Goal: Task Accomplishment & Management: Manage account settings

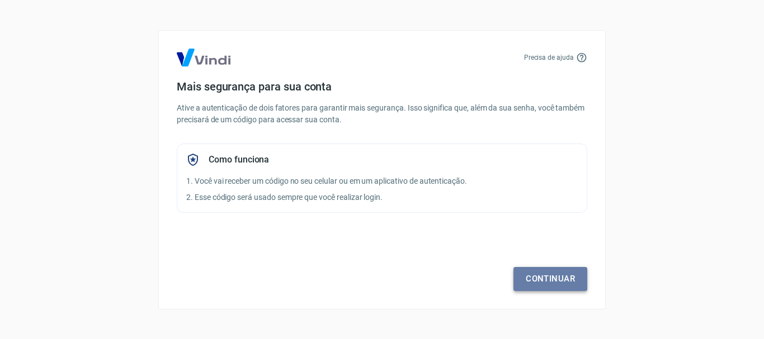
click at [536, 276] on link "Continuar" at bounding box center [550, 278] width 74 height 23
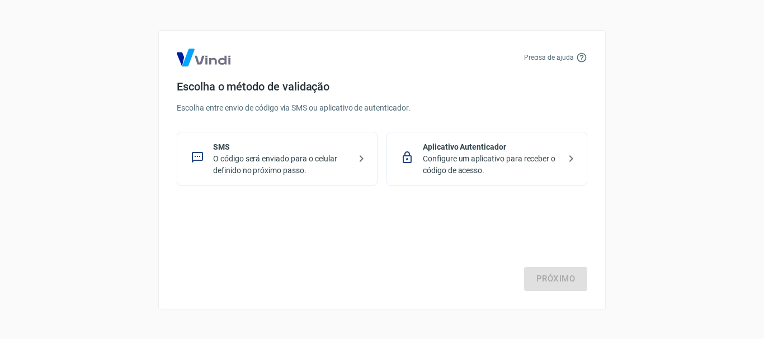
click at [305, 164] on p "O código será enviado para o celular definido no próximo passo." at bounding box center [281, 164] width 137 height 23
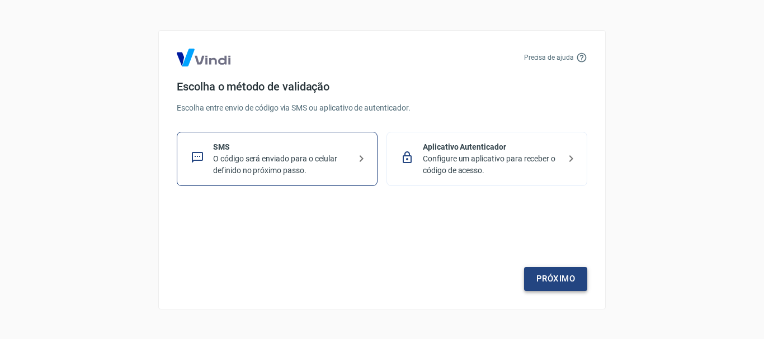
click at [552, 277] on link "Próximo" at bounding box center [555, 278] width 63 height 23
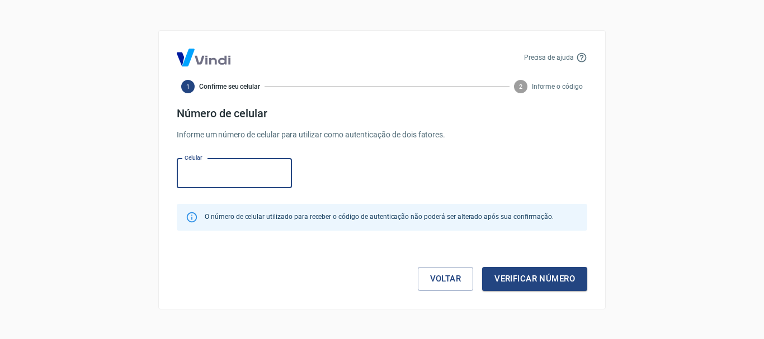
drag, startPoint x: 221, startPoint y: 168, endPoint x: 233, endPoint y: 168, distance: 12.3
click at [221, 168] on input "Celular" at bounding box center [234, 174] width 115 height 30
type input "(5"
type input "[PHONE_NUMBER]"
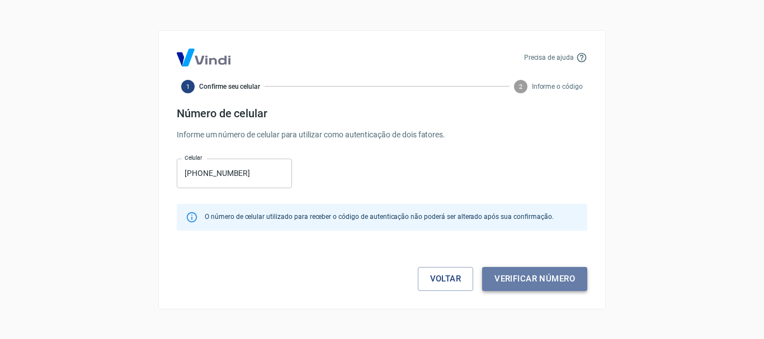
click at [541, 275] on button "Verificar número" at bounding box center [534, 278] width 105 height 23
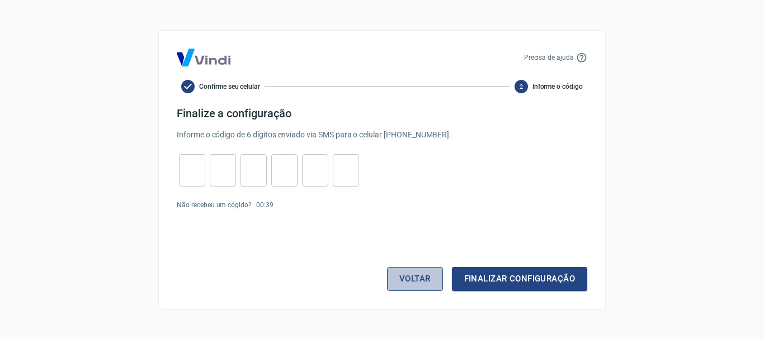
click at [424, 279] on button "Voltar" at bounding box center [415, 278] width 56 height 23
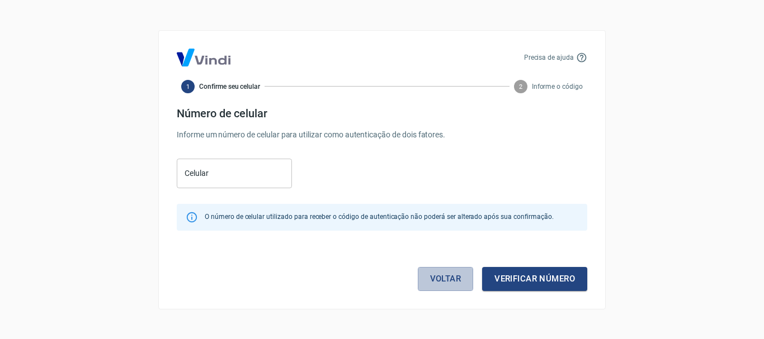
click at [424, 279] on link "Voltar" at bounding box center [446, 278] width 56 height 23
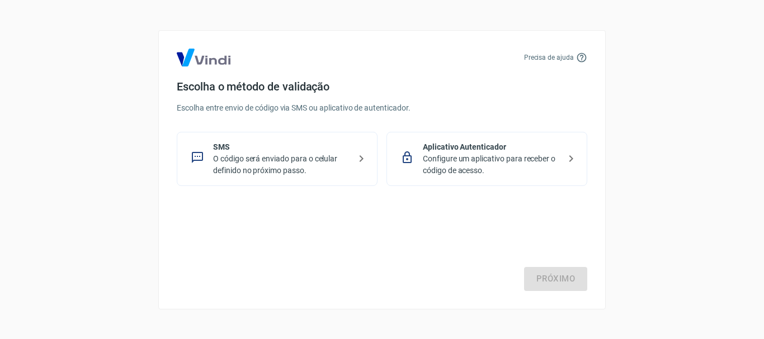
click at [450, 155] on p "Configure um aplicativo para receber o código de acesso." at bounding box center [491, 164] width 137 height 23
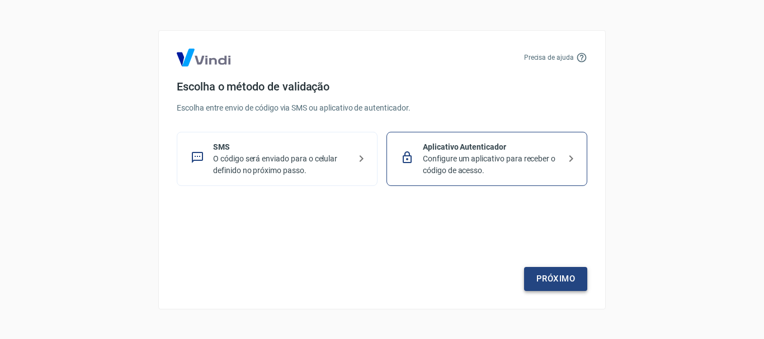
click at [544, 281] on link "Próximo" at bounding box center [555, 278] width 63 height 23
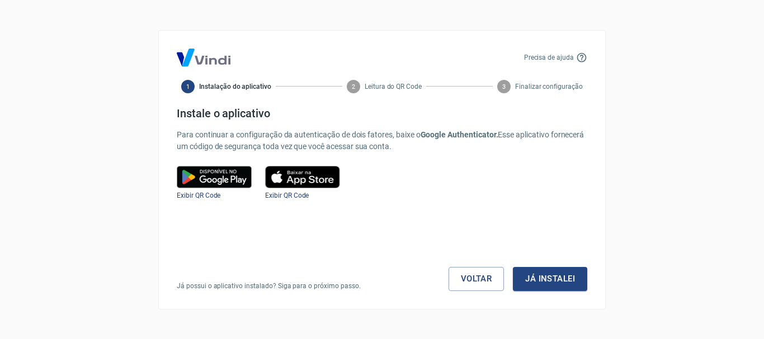
click at [208, 178] on img at bounding box center [214, 177] width 75 height 22
click at [226, 180] on img at bounding box center [214, 177] width 75 height 22
click at [197, 194] on span "Exibir QR Code" at bounding box center [199, 196] width 44 height 8
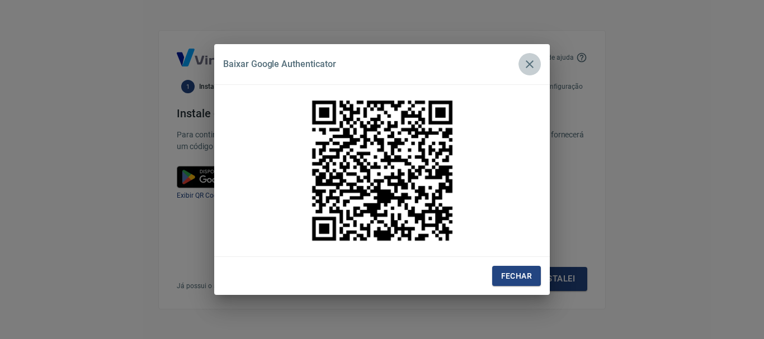
click at [529, 69] on icon "button" at bounding box center [529, 64] width 13 height 13
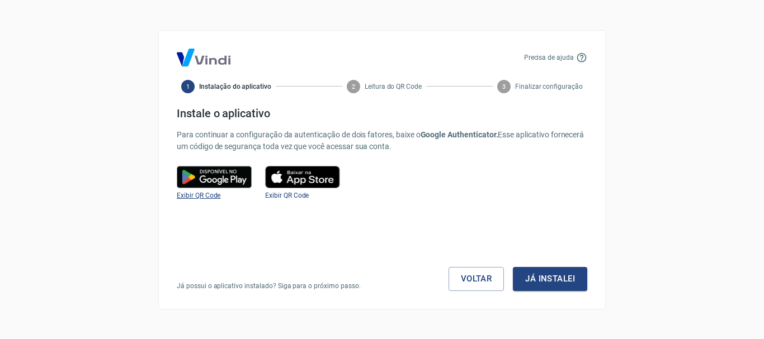
click at [211, 197] on span "Exibir QR Code" at bounding box center [199, 196] width 44 height 8
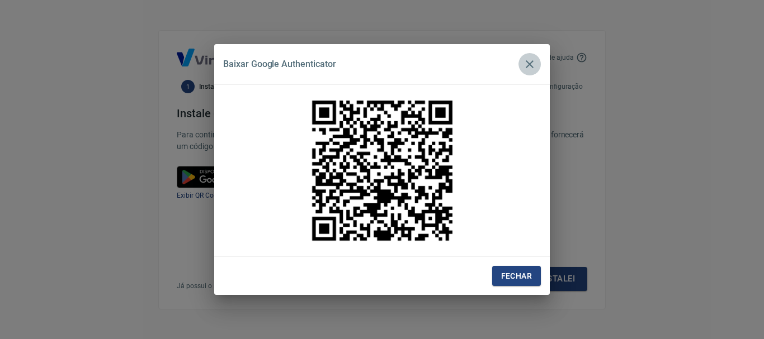
click at [529, 65] on icon "button" at bounding box center [530, 64] width 8 height 8
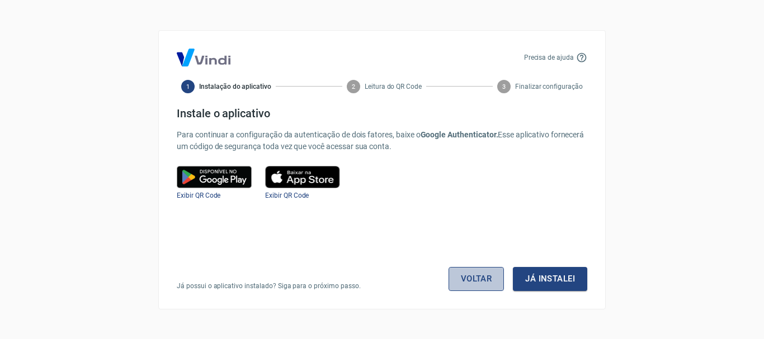
click at [477, 277] on link "Voltar" at bounding box center [477, 278] width 56 height 23
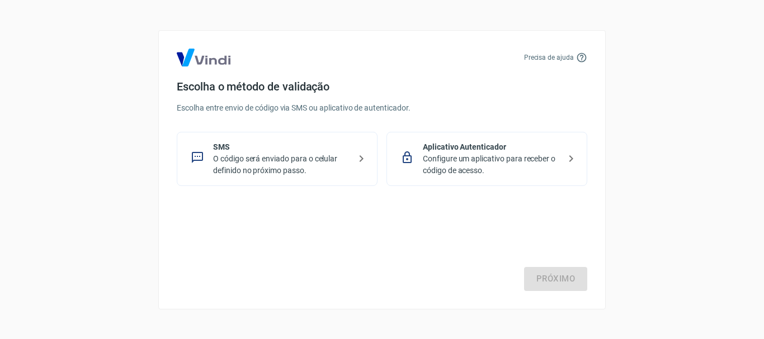
click at [465, 165] on p "Configure um aplicativo para receber o código de acesso." at bounding box center [491, 164] width 137 height 23
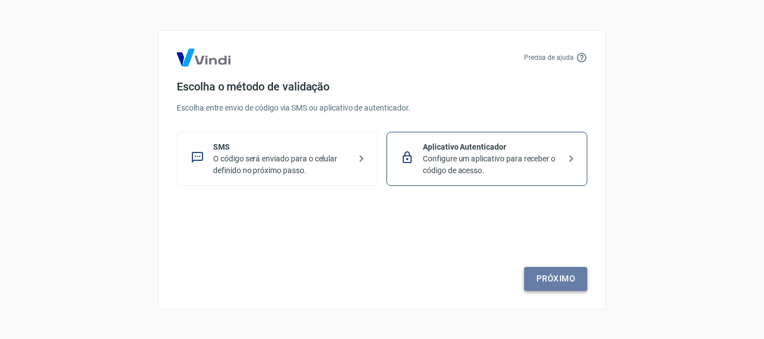
click at [548, 273] on link "Próximo" at bounding box center [555, 278] width 63 height 23
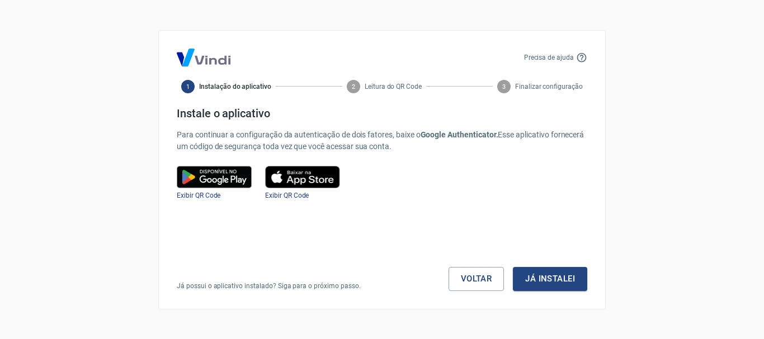
click at [234, 173] on img at bounding box center [214, 177] width 75 height 22
click at [219, 182] on img at bounding box center [214, 177] width 75 height 22
click at [204, 193] on span "Exibir QR Code" at bounding box center [199, 196] width 44 height 8
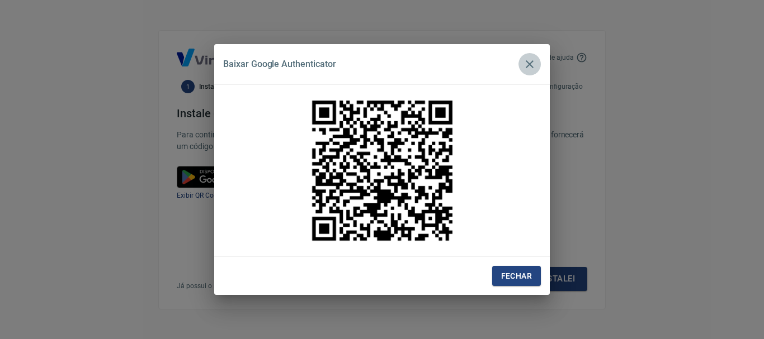
click at [531, 62] on icon "button" at bounding box center [529, 64] width 13 height 13
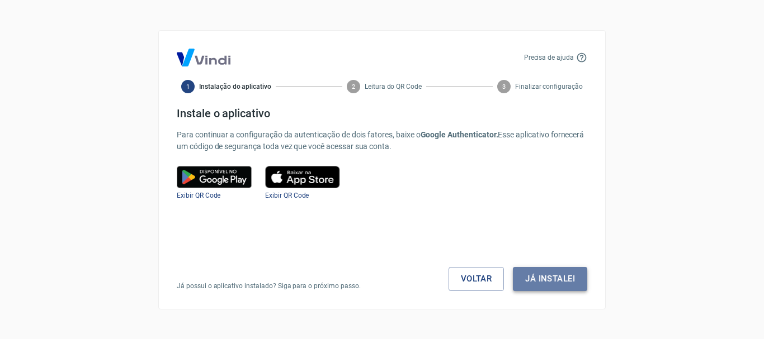
click at [569, 279] on button "Já instalei" at bounding box center [550, 278] width 74 height 23
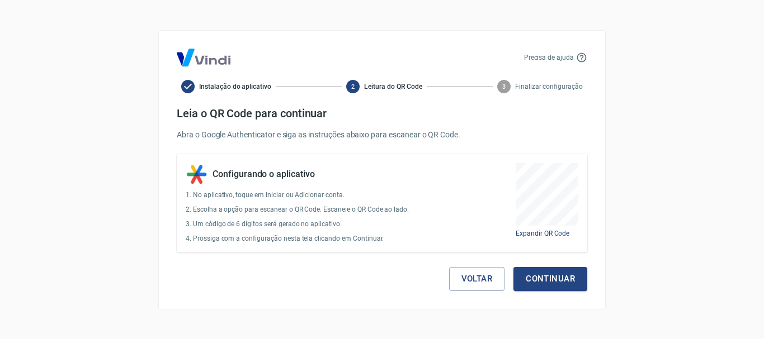
click at [569, 279] on button "Continuar" at bounding box center [550, 278] width 74 height 23
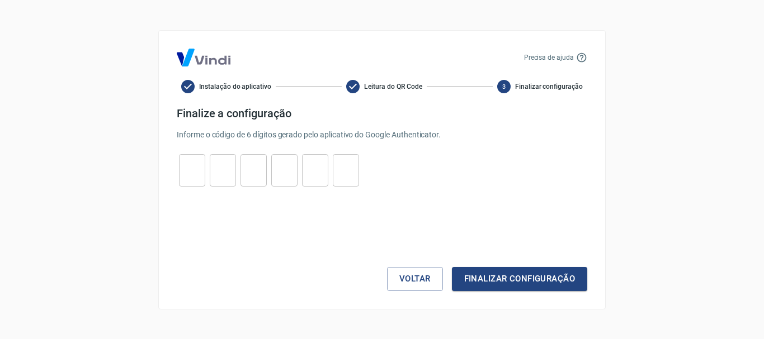
click at [196, 162] on input "tel" at bounding box center [192, 170] width 26 height 24
type input "9"
type input "1"
type input "8"
type input "4"
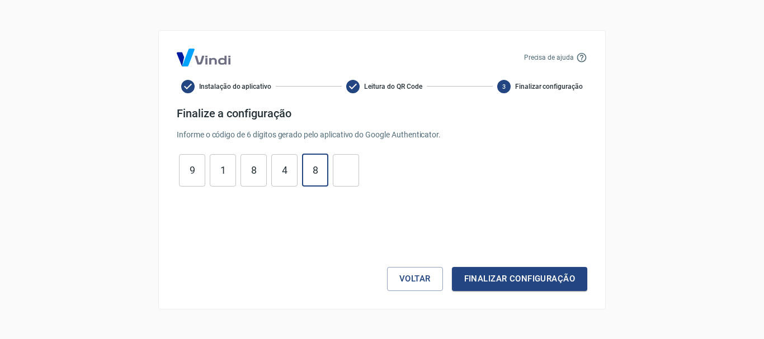
type input "8"
type input "0"
click at [550, 290] on button "Finalizar configuração" at bounding box center [519, 278] width 135 height 23
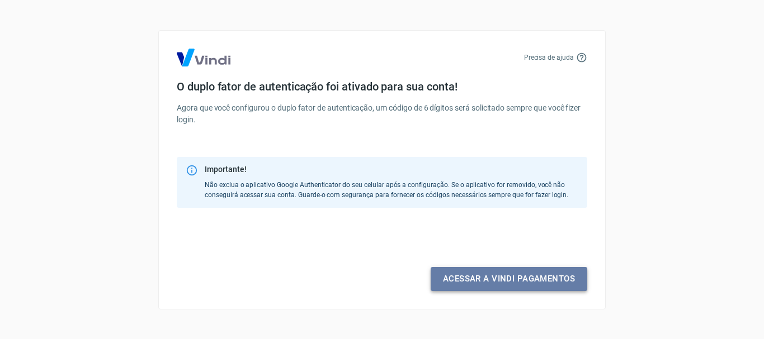
click at [532, 277] on link "Acessar a Vindi pagamentos" at bounding box center [509, 278] width 157 height 23
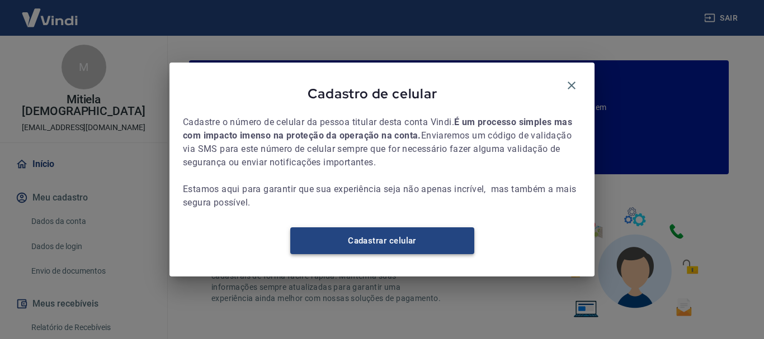
click at [390, 250] on link "Cadastrar celular" at bounding box center [382, 241] width 184 height 27
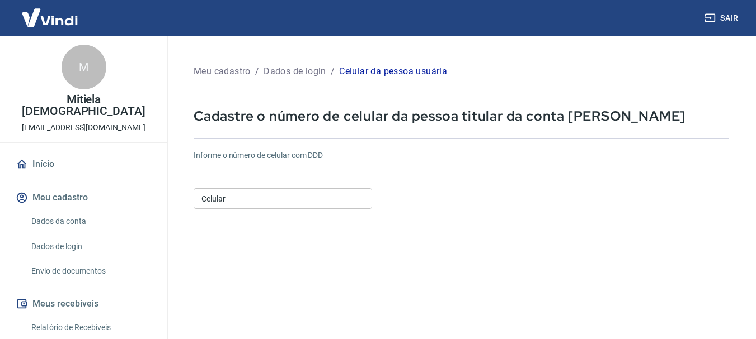
click at [259, 204] on input "Celular" at bounding box center [283, 198] width 178 height 21
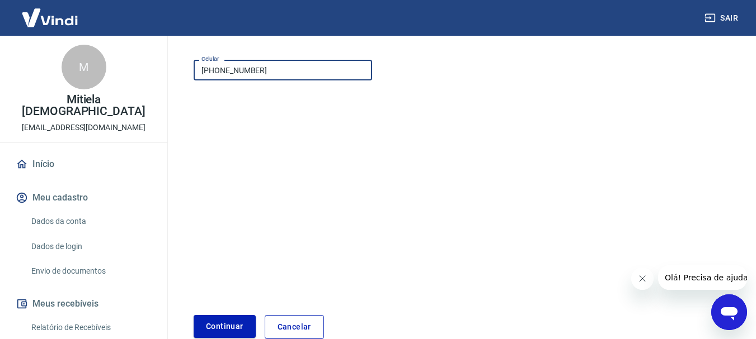
scroll to position [168, 0]
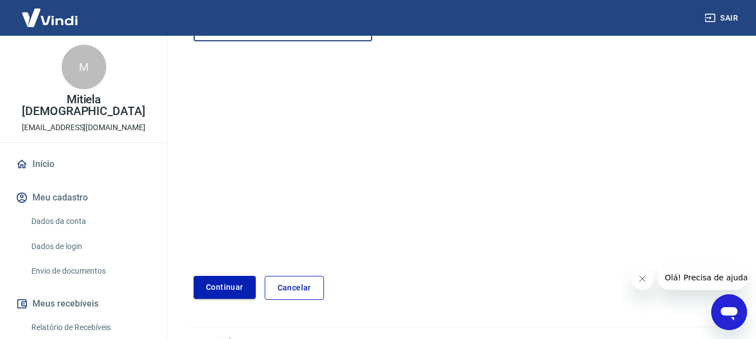
type input "[PHONE_NUMBER]"
click at [223, 281] on button "Continuar" at bounding box center [225, 287] width 62 height 23
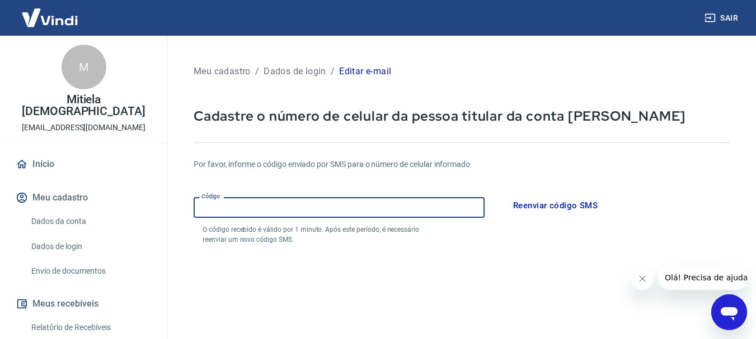
click at [277, 210] on input "Código" at bounding box center [339, 207] width 291 height 21
type input "072080"
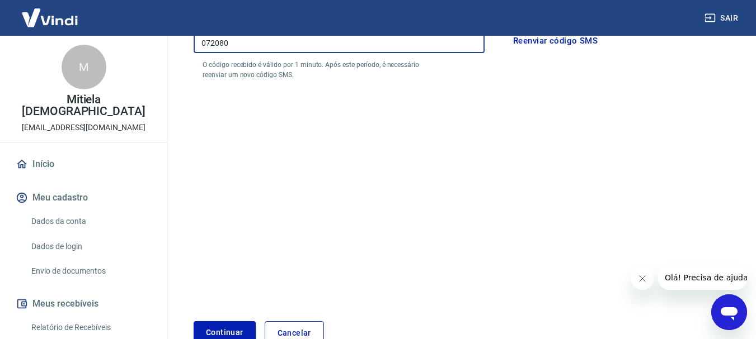
scroll to position [224, 0]
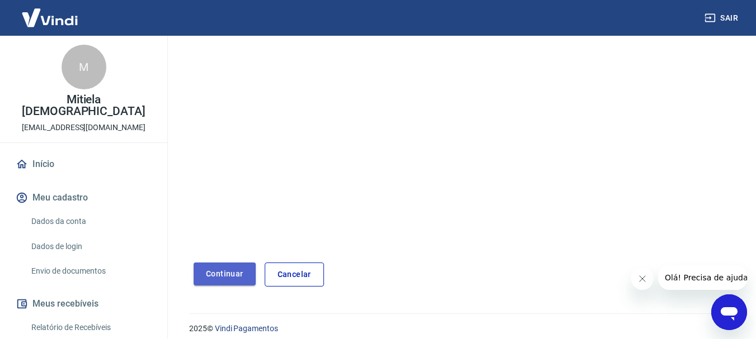
click at [206, 270] on button "Continuar" at bounding box center [225, 274] width 62 height 23
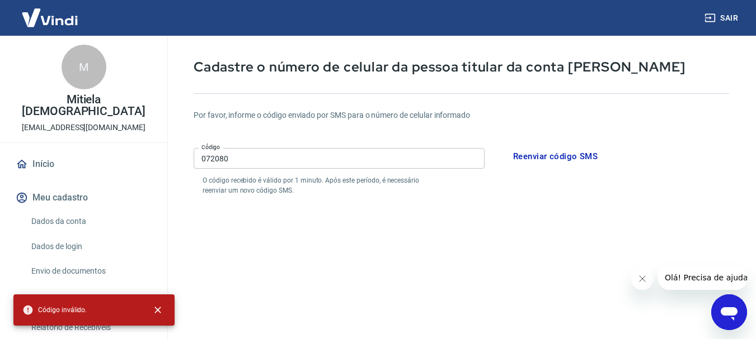
scroll to position [0, 0]
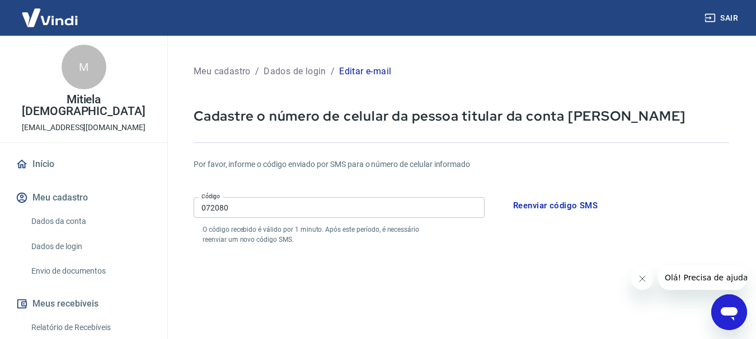
click at [535, 207] on button "Reenviar código SMS" at bounding box center [555, 205] width 97 height 23
